Goal: Information Seeking & Learning: Understand process/instructions

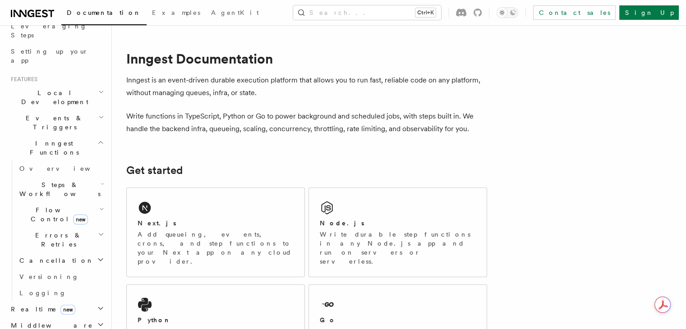
scroll to position [215, 0]
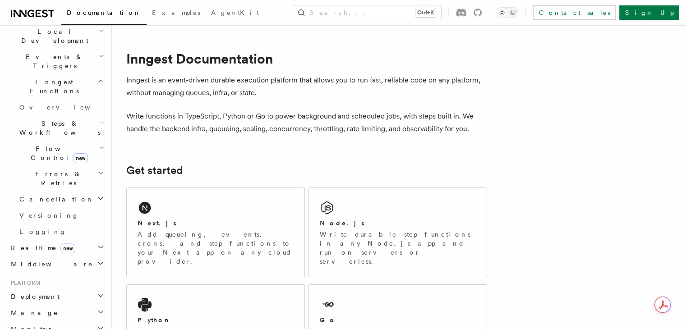
click at [43, 292] on span "Deployment" at bounding box center [33, 296] width 52 height 9
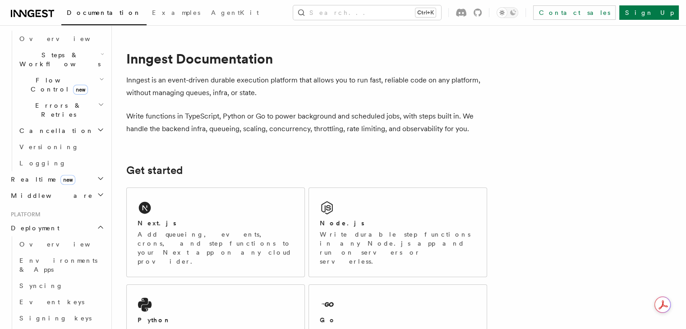
scroll to position [294, 0]
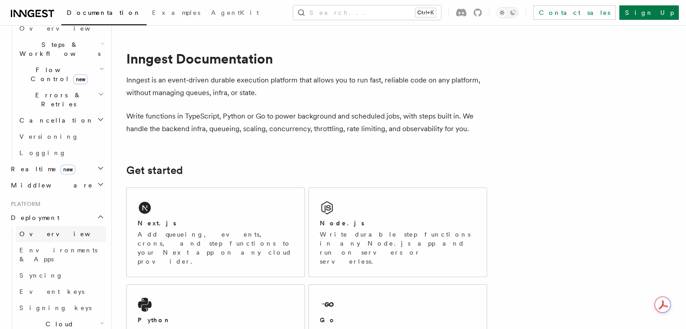
click at [57, 226] on link "Overview" at bounding box center [61, 234] width 90 height 16
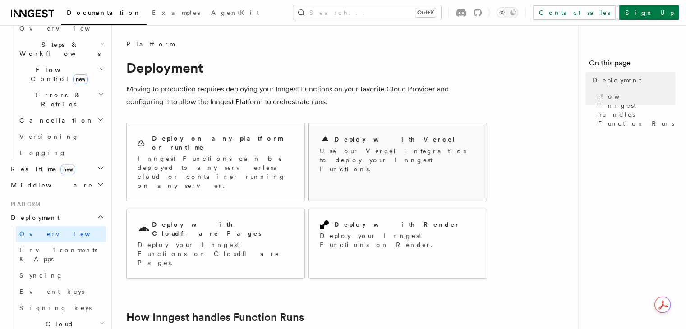
click at [375, 149] on p "Use our Vercel Integration to deploy your Inngest Functions." at bounding box center [398, 160] width 156 height 27
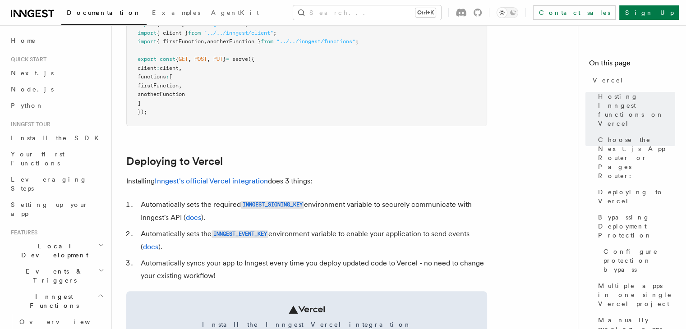
scroll to position [373, 0]
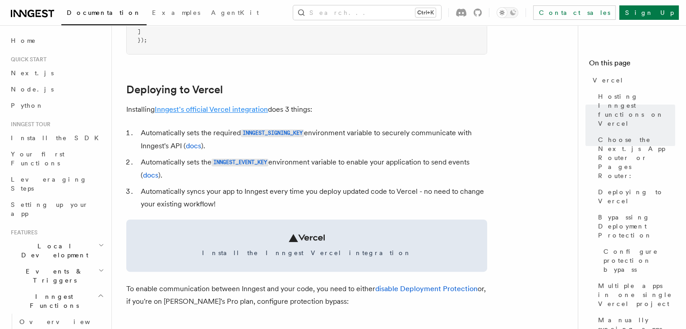
click at [249, 109] on link "Inngest's official Vercel integration" at bounding box center [211, 109] width 113 height 9
